Goal: Use online tool/utility

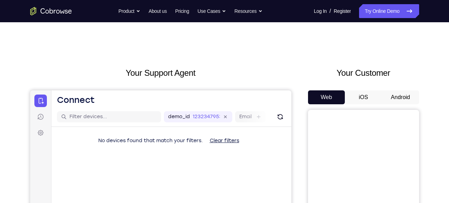
click at [396, 94] on button "Android" at bounding box center [400, 97] width 37 height 14
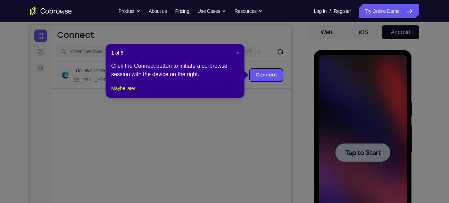
click at [239, 51] on div "1 of 8 × Click the Connect button to initiate a co-browse session with the devi…" at bounding box center [175, 71] width 139 height 54
click at [239, 52] on span "×" at bounding box center [237, 53] width 3 height 6
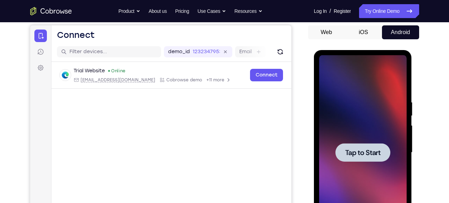
click at [364, 152] on span "Tap to Start" at bounding box center [362, 152] width 35 height 7
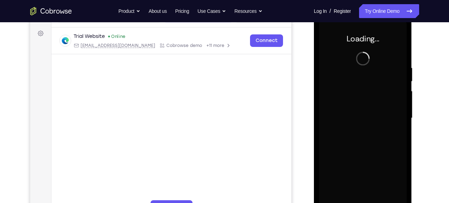
scroll to position [100, 0]
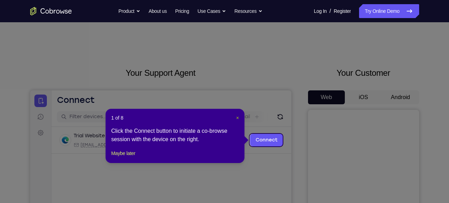
click at [237, 117] on span "×" at bounding box center [237, 118] width 3 height 6
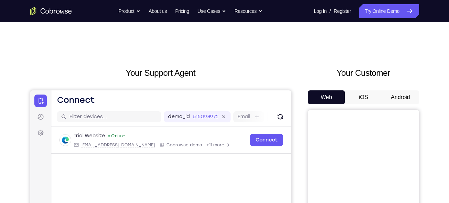
click at [401, 98] on button "Android" at bounding box center [400, 97] width 37 height 14
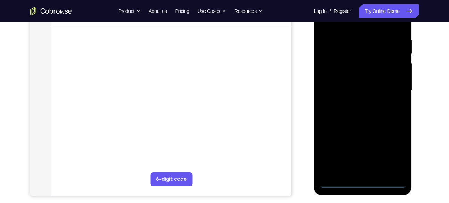
scroll to position [131, 0]
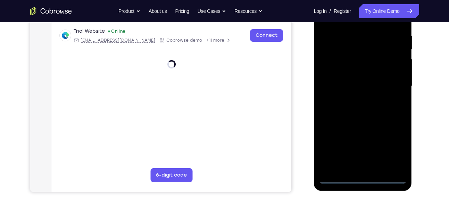
click at [361, 178] on div at bounding box center [363, 86] width 88 height 195
click at [393, 147] on div at bounding box center [363, 86] width 88 height 195
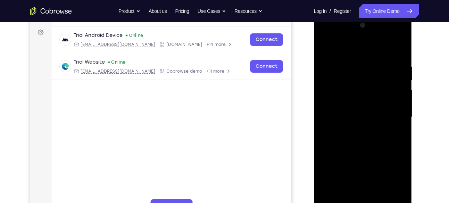
scroll to position [90, 0]
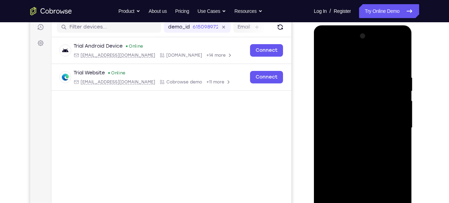
click at [348, 60] on div at bounding box center [363, 128] width 88 height 195
click at [393, 122] on div at bounding box center [363, 128] width 88 height 195
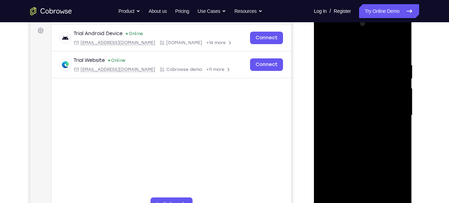
scroll to position [103, 0]
click at [354, 128] on div at bounding box center [363, 114] width 88 height 195
click at [350, 104] on div at bounding box center [363, 114] width 88 height 195
click at [352, 103] on div at bounding box center [363, 114] width 88 height 195
click at [352, 115] on div at bounding box center [363, 114] width 88 height 195
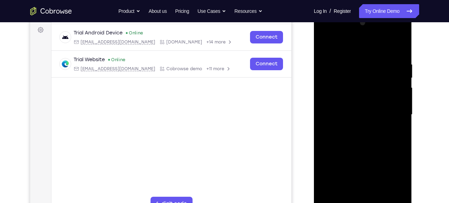
click at [362, 137] on div at bounding box center [363, 114] width 88 height 195
click at [362, 135] on div at bounding box center [363, 114] width 88 height 195
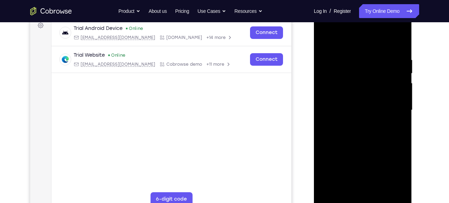
scroll to position [108, 0]
click at [370, 141] on div at bounding box center [363, 110] width 88 height 195
click at [399, 189] on div at bounding box center [363, 110] width 88 height 195
click at [400, 40] on div at bounding box center [363, 110] width 88 height 195
click at [368, 52] on div at bounding box center [363, 110] width 88 height 195
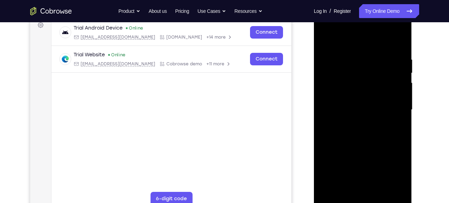
click at [325, 38] on div at bounding box center [363, 110] width 88 height 195
click at [330, 190] on div at bounding box center [363, 110] width 88 height 195
click at [358, 52] on div at bounding box center [363, 110] width 88 height 195
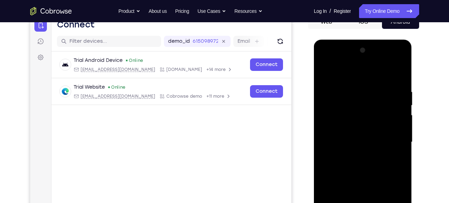
scroll to position [71, 0]
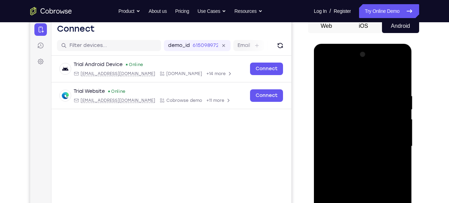
click at [394, 106] on div at bounding box center [363, 146] width 88 height 195
click at [395, 104] on div at bounding box center [363, 146] width 88 height 195
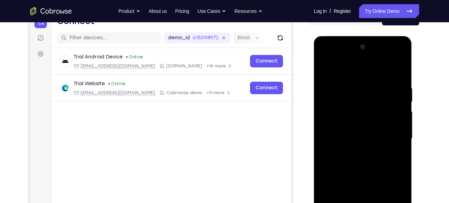
scroll to position [83, 0]
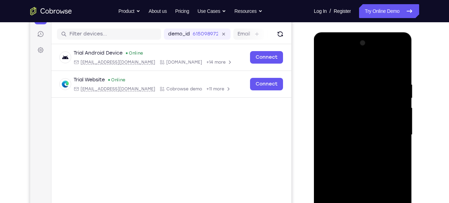
click at [394, 107] on div at bounding box center [363, 135] width 88 height 195
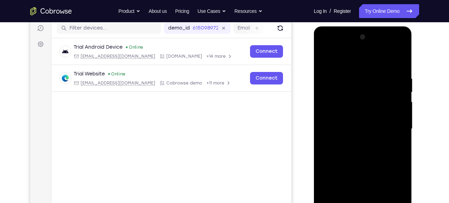
scroll to position [88, 0]
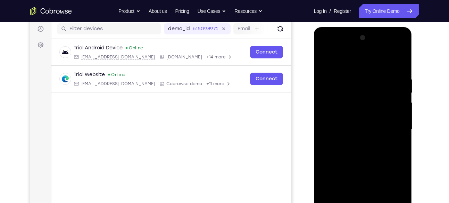
click at [394, 100] on div at bounding box center [363, 129] width 88 height 195
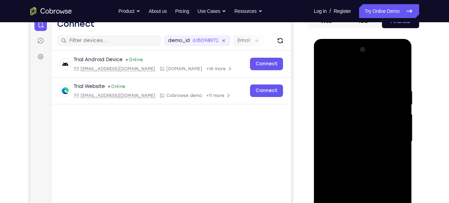
scroll to position [74, 0]
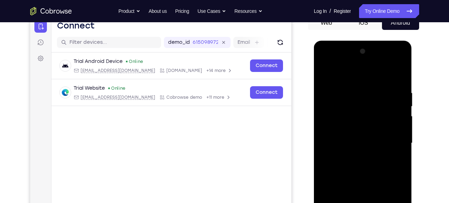
click at [391, 105] on div at bounding box center [363, 143] width 88 height 195
click at [396, 123] on div at bounding box center [363, 143] width 88 height 195
click at [397, 116] on div at bounding box center [363, 143] width 88 height 195
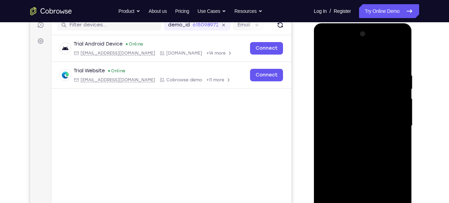
scroll to position [91, 0]
click at [398, 104] on div at bounding box center [363, 126] width 88 height 195
click at [400, 57] on div at bounding box center [363, 126] width 88 height 195
drag, startPoint x: 381, startPoint y: 95, endPoint x: 376, endPoint y: 162, distance: 67.6
click at [376, 162] on div at bounding box center [363, 126] width 88 height 195
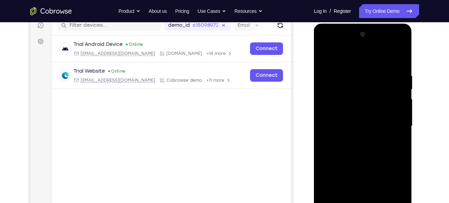
click at [353, 67] on div at bounding box center [363, 126] width 88 height 195
click at [399, 87] on div at bounding box center [363, 126] width 88 height 195
click at [396, 101] on div at bounding box center [363, 126] width 88 height 195
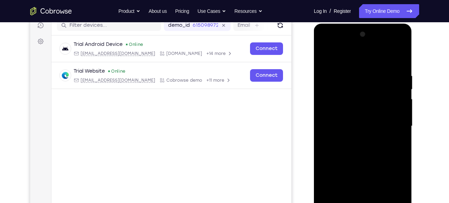
click at [396, 101] on div at bounding box center [363, 126] width 88 height 195
click at [392, 99] on div at bounding box center [363, 126] width 88 height 195
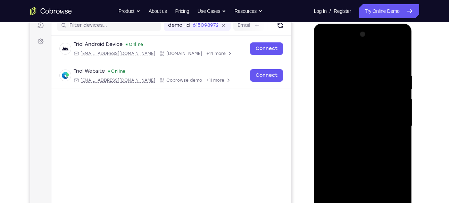
click at [396, 98] on div at bounding box center [363, 126] width 88 height 195
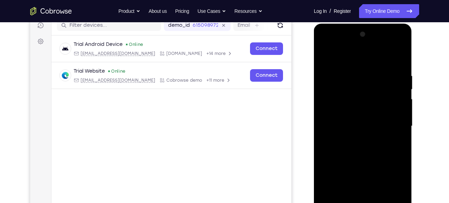
click at [396, 98] on div at bounding box center [363, 126] width 88 height 195
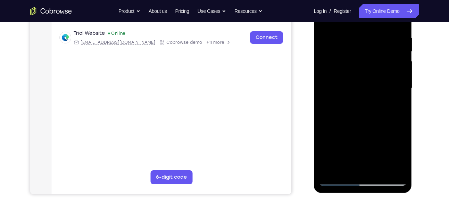
scroll to position [130, 0]
click at [400, 169] on div at bounding box center [363, 88] width 88 height 195
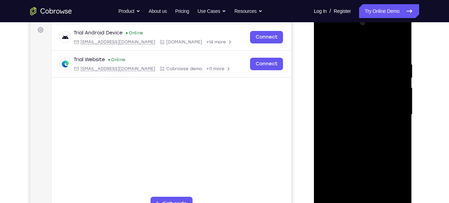
scroll to position [99, 0]
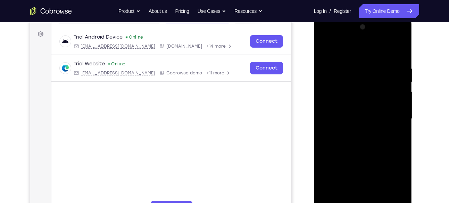
click at [402, 110] on div at bounding box center [363, 119] width 88 height 195
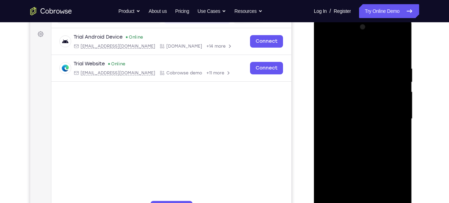
click at [398, 51] on div at bounding box center [363, 119] width 88 height 195
drag, startPoint x: 368, startPoint y: 81, endPoint x: 363, endPoint y: 158, distance: 77.3
click at [363, 158] on div at bounding box center [363, 119] width 88 height 195
drag, startPoint x: 361, startPoint y: 117, endPoint x: 364, endPoint y: 73, distance: 44.2
click at [364, 73] on div at bounding box center [363, 119] width 88 height 195
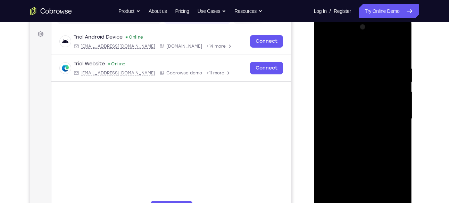
drag, startPoint x: 362, startPoint y: 81, endPoint x: 360, endPoint y: 160, distance: 78.9
click at [360, 160] on div at bounding box center [363, 119] width 88 height 195
click at [353, 65] on div at bounding box center [363, 119] width 88 height 195
click at [397, 91] on div at bounding box center [363, 119] width 88 height 195
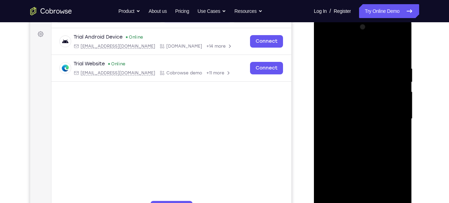
click at [397, 91] on div at bounding box center [363, 119] width 88 height 195
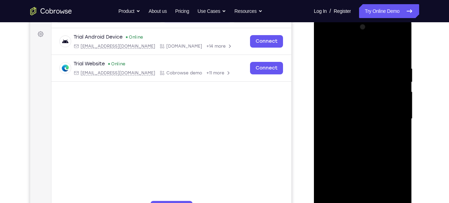
click at [397, 91] on div at bounding box center [363, 119] width 88 height 195
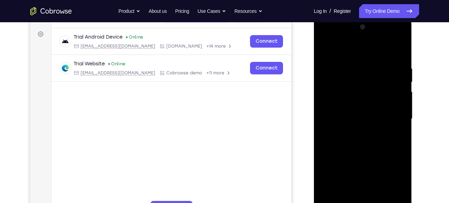
click at [397, 91] on div at bounding box center [363, 119] width 88 height 195
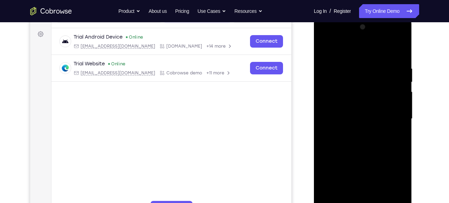
click at [397, 91] on div at bounding box center [363, 119] width 88 height 195
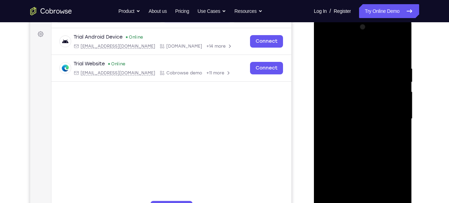
click at [397, 91] on div at bounding box center [363, 119] width 88 height 195
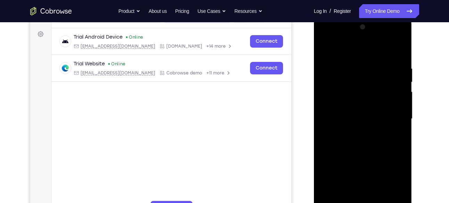
click at [397, 91] on div at bounding box center [363, 119] width 88 height 195
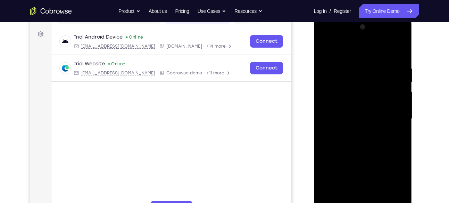
click at [397, 91] on div at bounding box center [363, 119] width 88 height 195
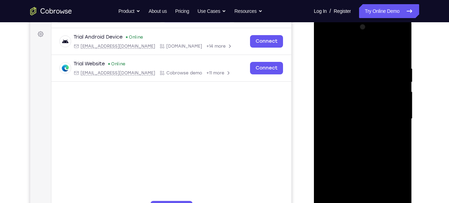
click at [397, 91] on div at bounding box center [363, 119] width 88 height 195
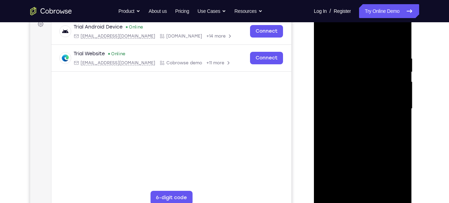
scroll to position [102, 0]
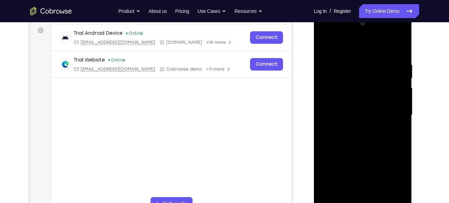
click at [397, 84] on div at bounding box center [363, 115] width 88 height 195
click at [404, 82] on div at bounding box center [363, 115] width 88 height 195
click at [399, 88] on div at bounding box center [363, 115] width 88 height 195
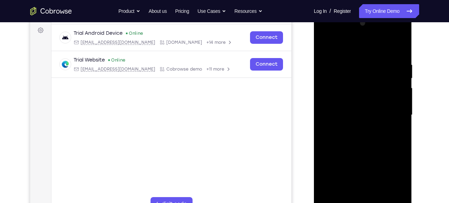
click at [398, 46] on div at bounding box center [363, 115] width 88 height 195
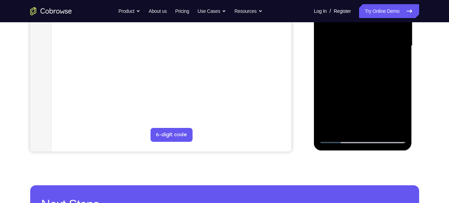
scroll to position [172, 0]
click at [400, 125] on div at bounding box center [363, 45] width 88 height 195
click at [346, 127] on div at bounding box center [363, 45] width 88 height 195
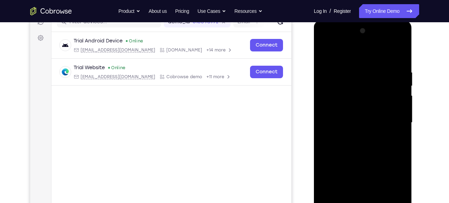
scroll to position [94, 0]
click at [352, 51] on div at bounding box center [363, 123] width 88 height 195
click at [400, 73] on div at bounding box center [363, 123] width 88 height 195
click at [400, 85] on div at bounding box center [363, 123] width 88 height 195
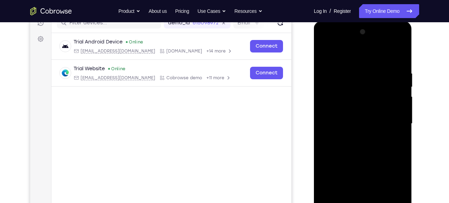
click at [398, 86] on div at bounding box center [363, 123] width 88 height 195
click at [358, 72] on div at bounding box center [363, 123] width 88 height 195
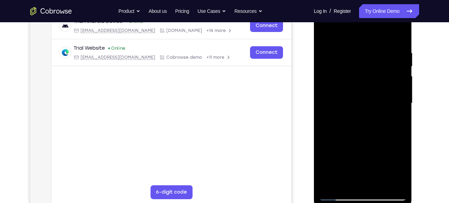
scroll to position [115, 0]
drag, startPoint x: 367, startPoint y: 89, endPoint x: 365, endPoint y: 57, distance: 32.0
click at [365, 57] on div at bounding box center [363, 103] width 88 height 195
click at [390, 100] on div at bounding box center [363, 103] width 88 height 195
drag, startPoint x: 371, startPoint y: 78, endPoint x: 374, endPoint y: 141, distance: 63.3
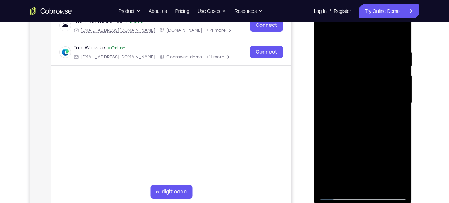
click at [374, 141] on div at bounding box center [363, 103] width 88 height 195
drag, startPoint x: 374, startPoint y: 141, endPoint x: 364, endPoint y: 67, distance: 75.0
click at [364, 67] on div at bounding box center [363, 103] width 88 height 195
drag, startPoint x: 364, startPoint y: 117, endPoint x: 361, endPoint y: 68, distance: 48.8
click at [361, 68] on div at bounding box center [363, 103] width 88 height 195
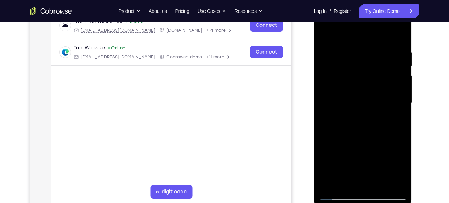
click at [323, 32] on div at bounding box center [363, 103] width 88 height 195
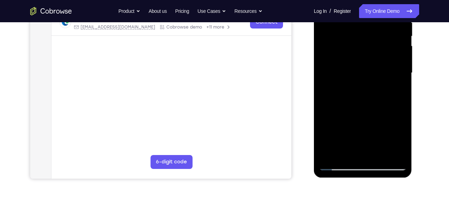
scroll to position [149, 0]
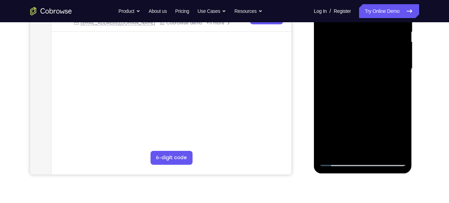
click at [342, 151] on div at bounding box center [363, 69] width 88 height 195
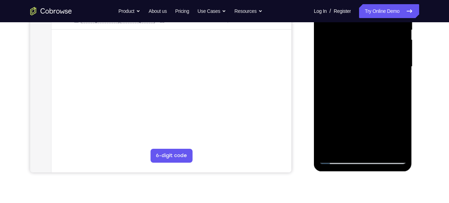
scroll to position [152, 0]
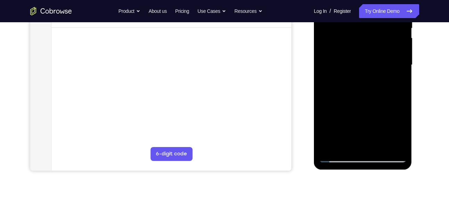
click at [330, 148] on div at bounding box center [363, 65] width 88 height 195
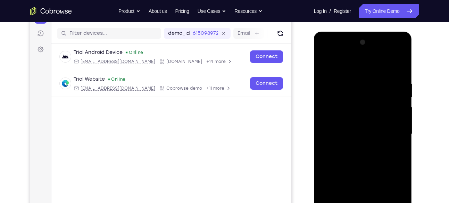
scroll to position [82, 0]
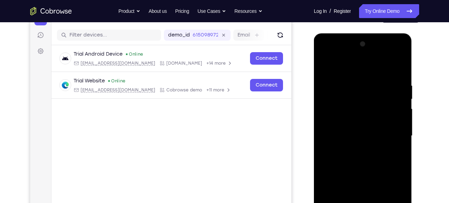
drag, startPoint x: 357, startPoint y: 94, endPoint x: 358, endPoint y: 139, distance: 45.5
click at [358, 139] on div at bounding box center [363, 136] width 88 height 195
click at [354, 80] on div at bounding box center [363, 136] width 88 height 195
click at [398, 65] on div at bounding box center [363, 136] width 88 height 195
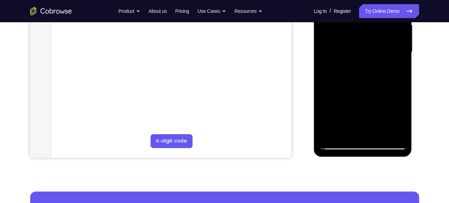
scroll to position [166, 0]
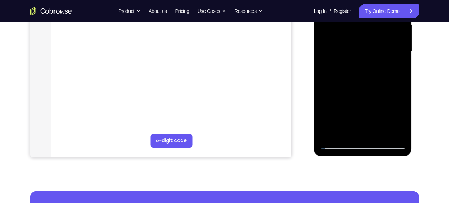
click at [400, 131] on div at bounding box center [363, 51] width 88 height 195
